Goal: Information Seeking & Learning: Find specific fact

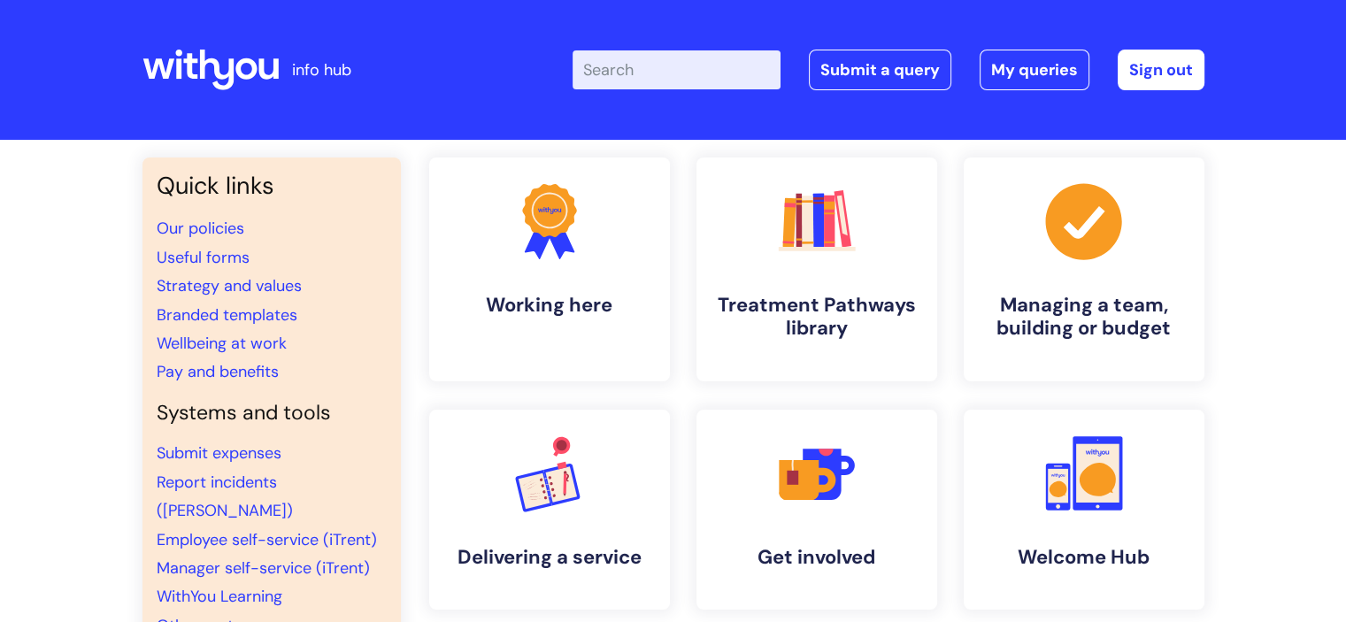
click at [701, 73] on input "Enter your search term here..." at bounding box center [676, 69] width 208 height 39
type input "eye test#"
click button "Search" at bounding box center [0, 0] width 0 height 0
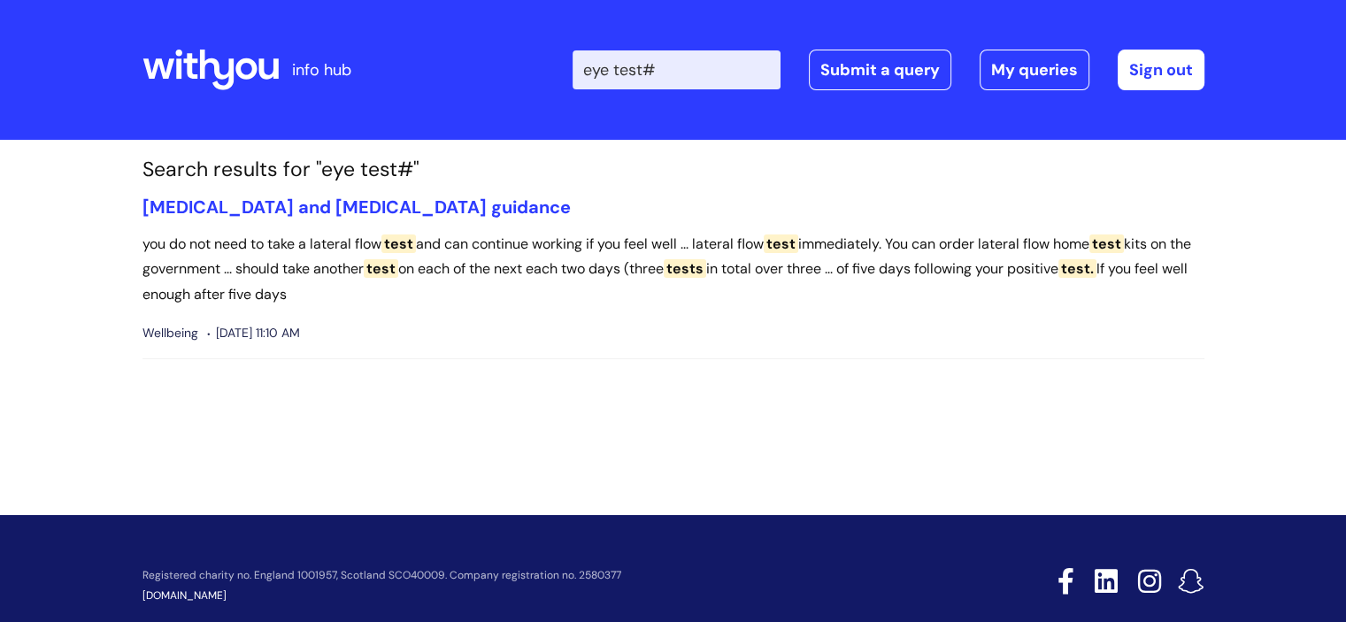
click at [683, 81] on input "eye test#" at bounding box center [676, 69] width 208 height 39
type input "eye test"
click button "Search" at bounding box center [0, 0] width 0 height 0
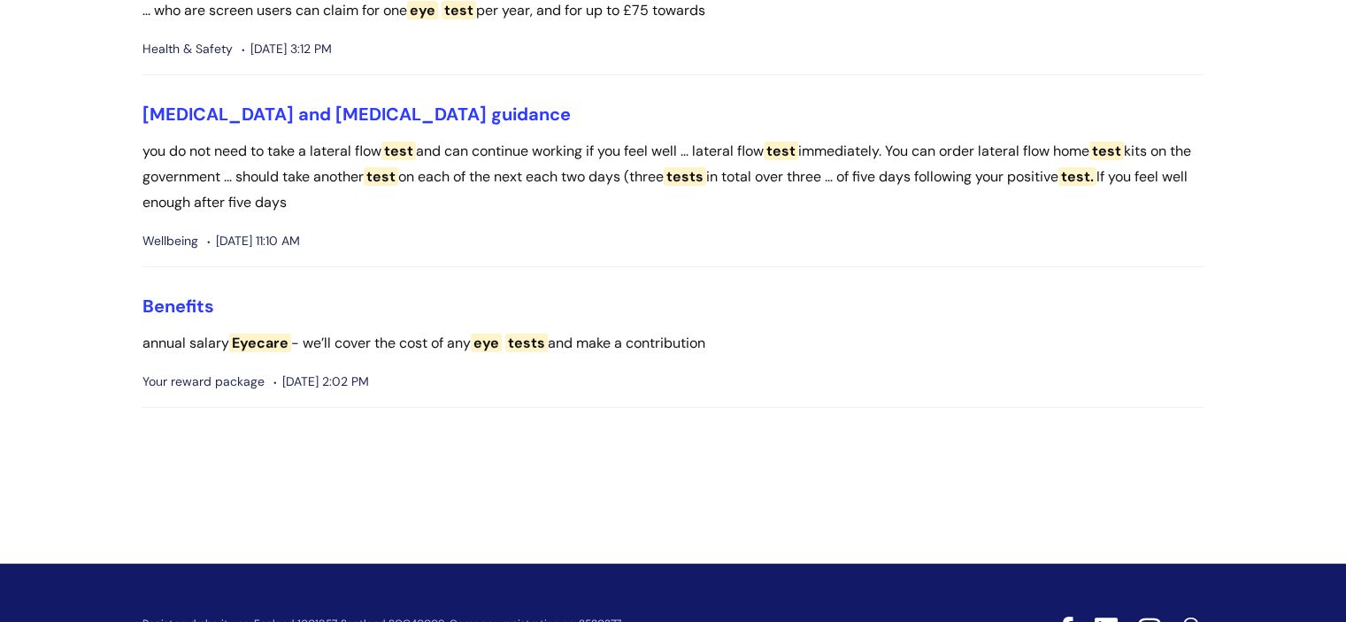
scroll to position [265, 0]
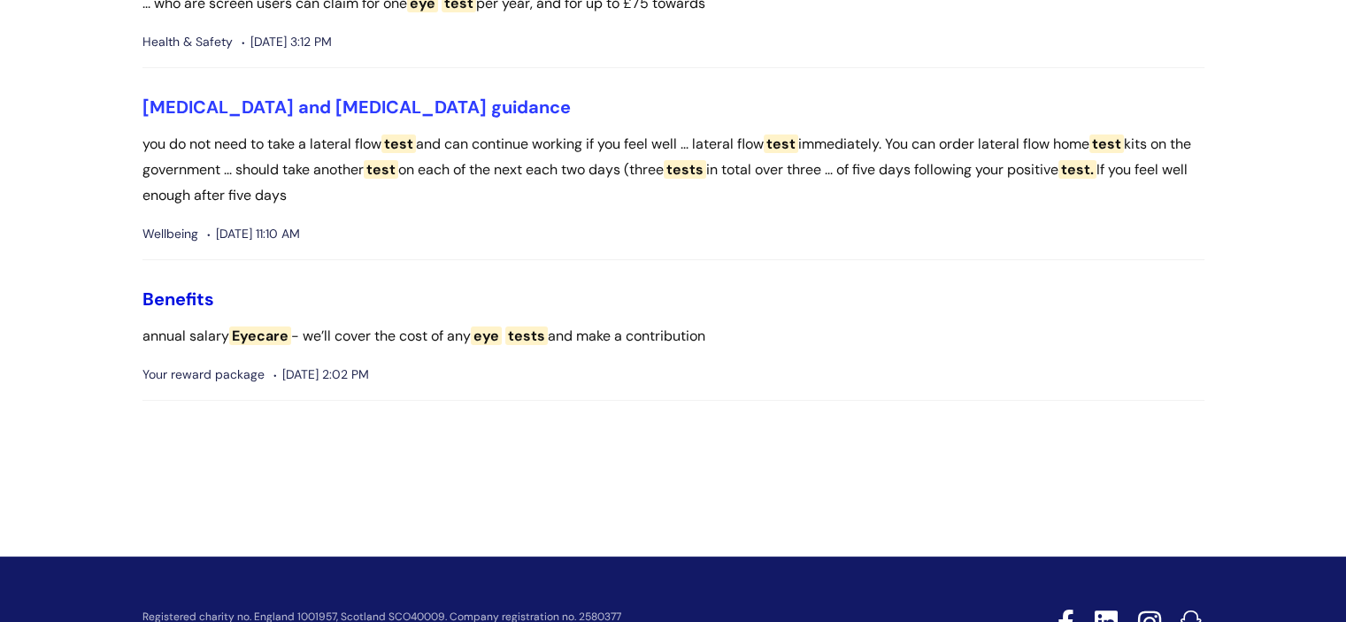
click at [188, 296] on link "Benefits" at bounding box center [178, 299] width 72 height 23
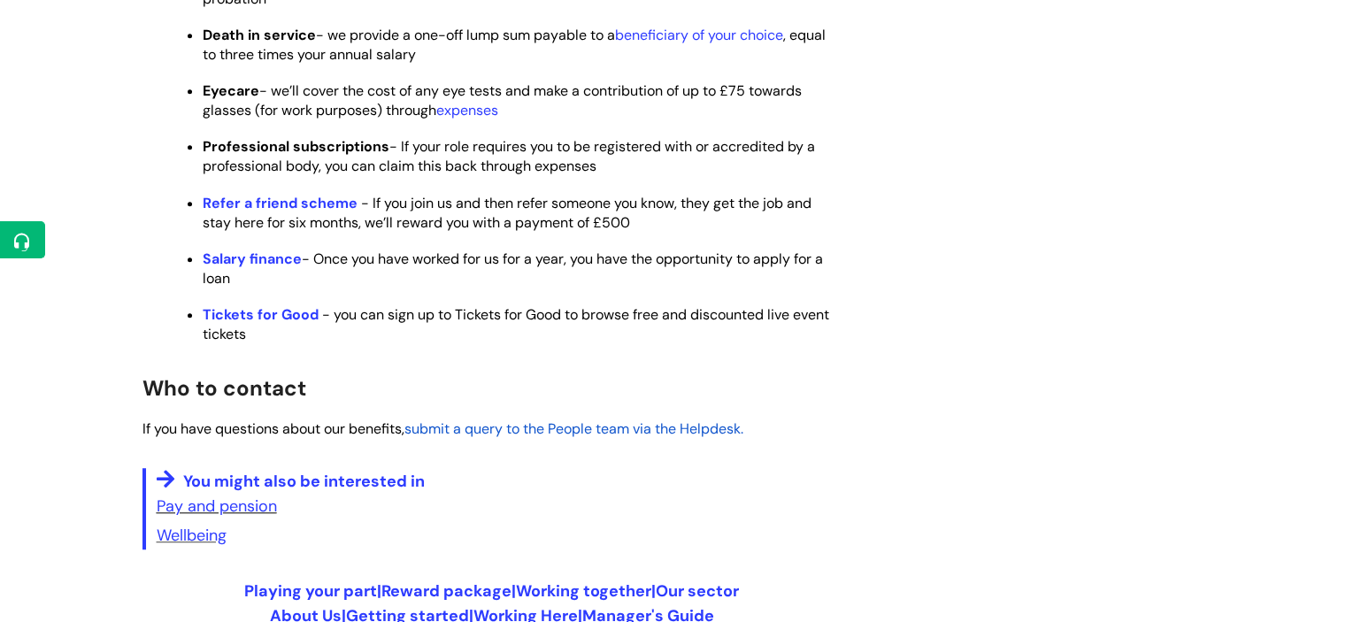
scroll to position [1062, 0]
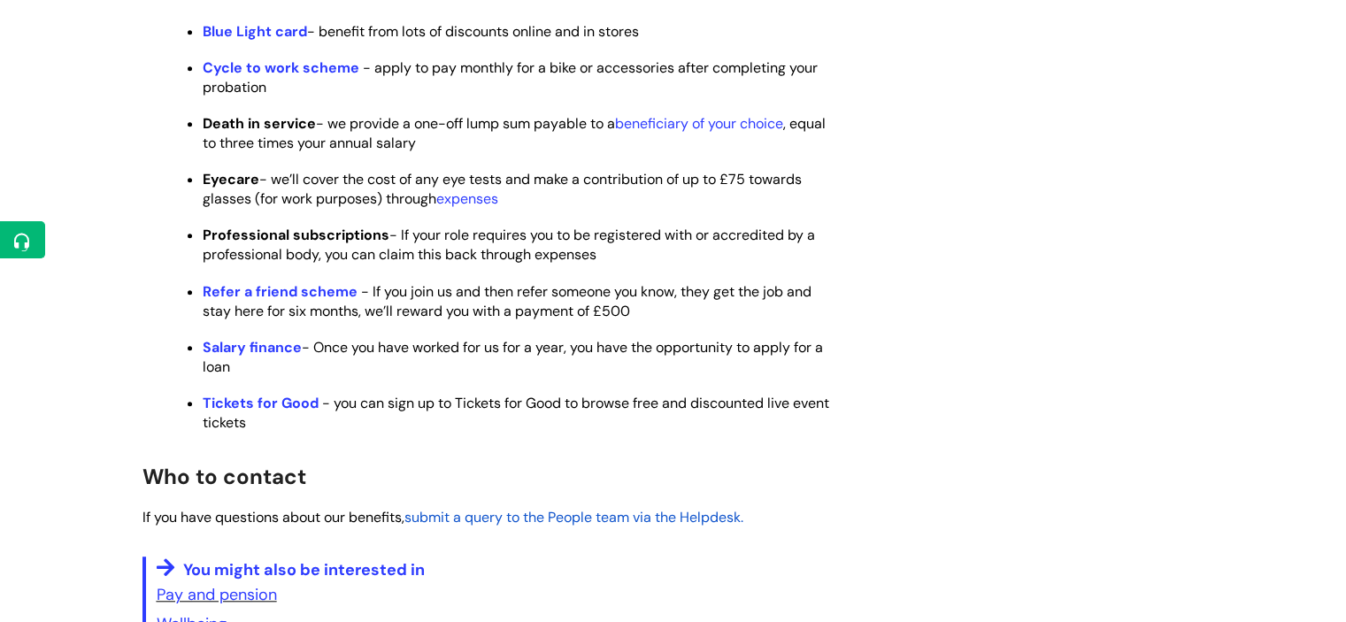
click at [235, 188] on strong "Eyecare" at bounding box center [231, 179] width 57 height 19
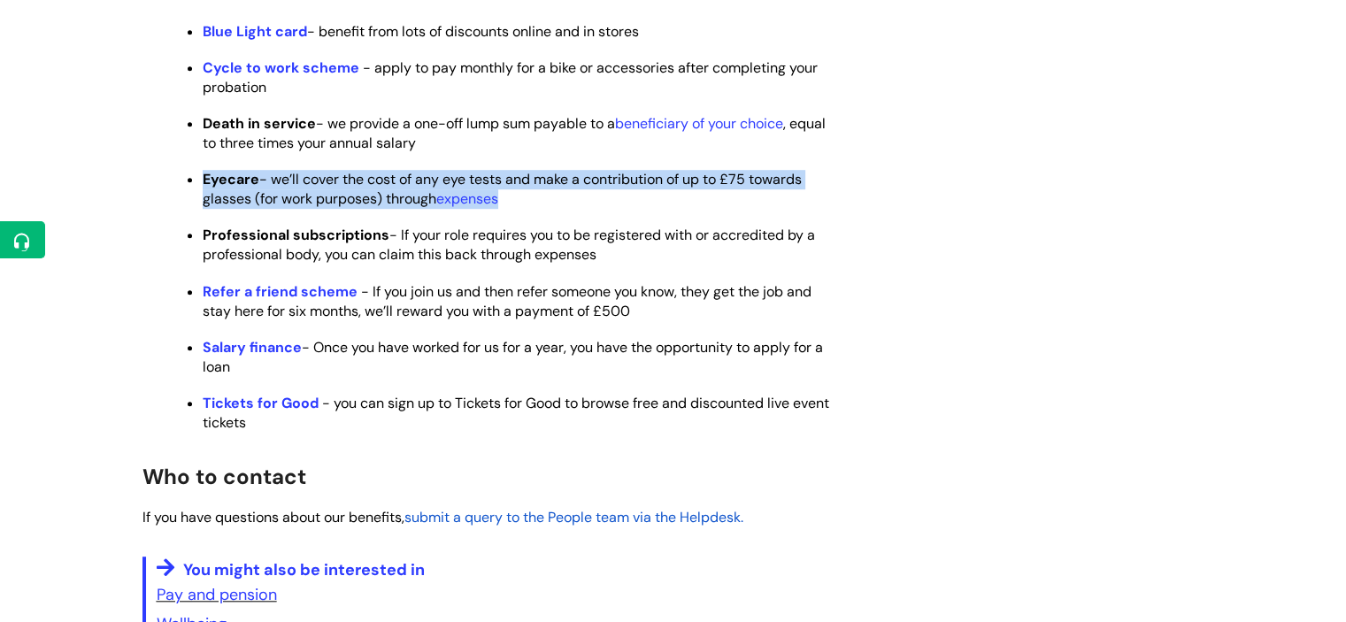
click at [235, 188] on strong "Eyecare" at bounding box center [231, 179] width 57 height 19
copy span "Eyecare - we’ll cover the cost of any eye tests and make a contribution of up t…"
